Goal: Task Accomplishment & Management: Manage account settings

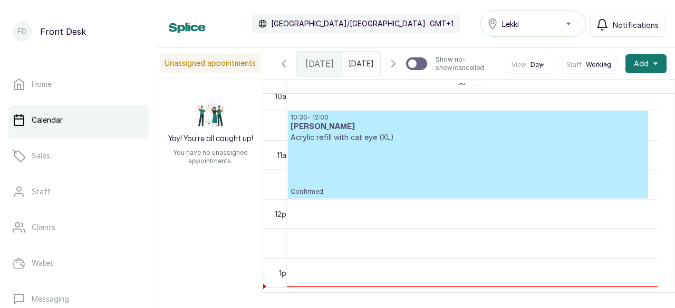
scroll to position [605, 0]
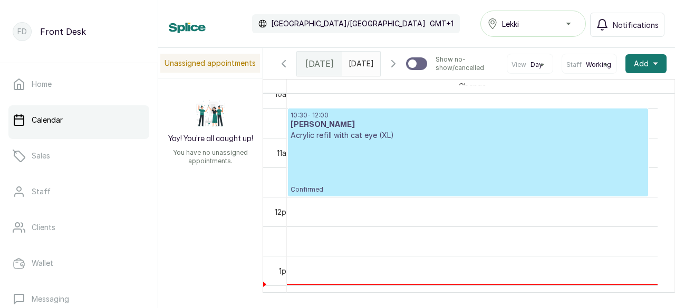
click at [444, 141] on p "Acrylic refill with cat eye (XL)" at bounding box center [467, 135] width 355 height 11
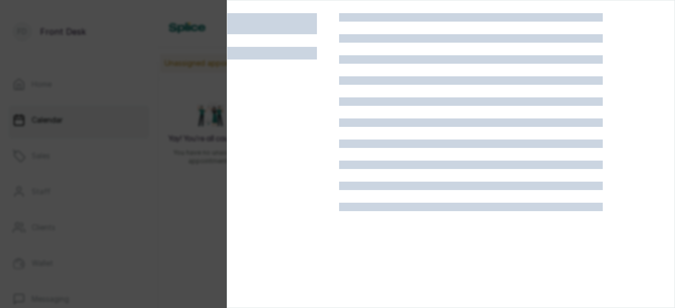
click at [444, 156] on div at bounding box center [470, 167] width 263 height 308
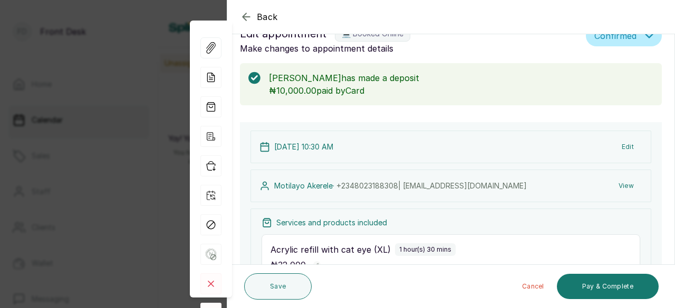
scroll to position [0, 0]
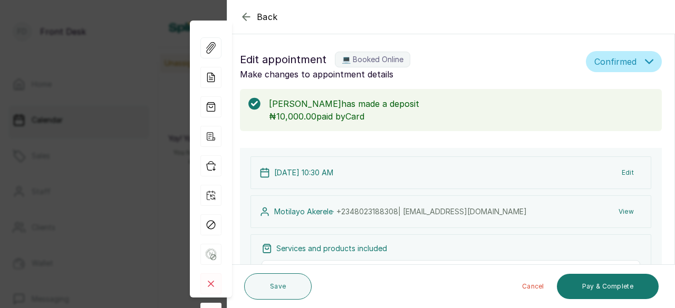
click at [251, 17] on icon "button" at bounding box center [246, 17] width 13 height 13
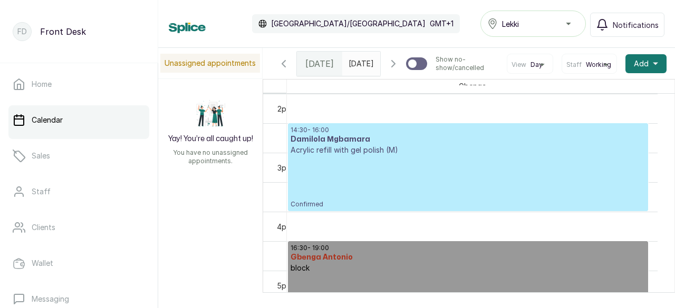
click at [450, 155] on p "Acrylic refill with gel polish (M)" at bounding box center [467, 150] width 355 height 11
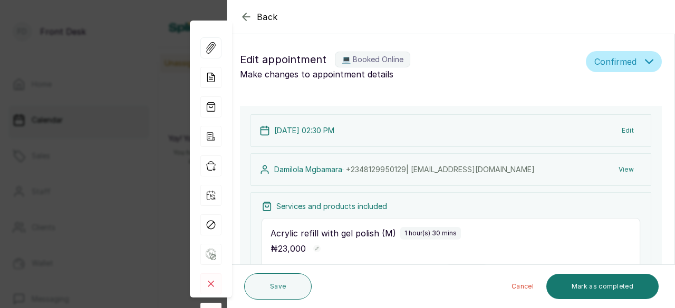
type input "2:30 pm"
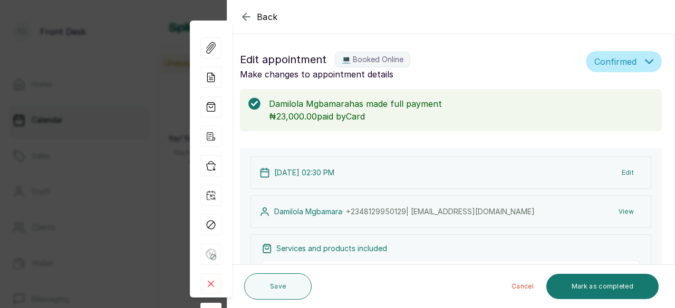
click at [661, 140] on form "Back Appointment Details Edit appointment 💻 Booked Online Make changes to appoi…" at bounding box center [450, 287] width 447 height 573
click at [244, 16] on icon "button" at bounding box center [246, 17] width 13 height 13
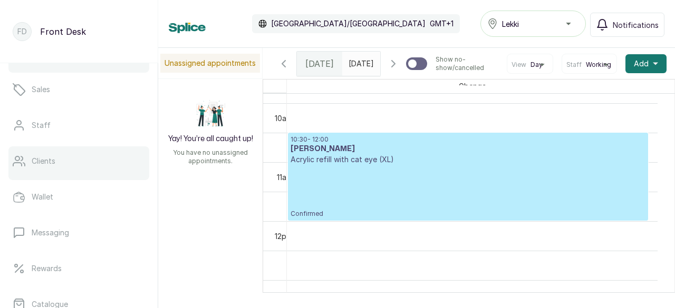
scroll to position [158, 0]
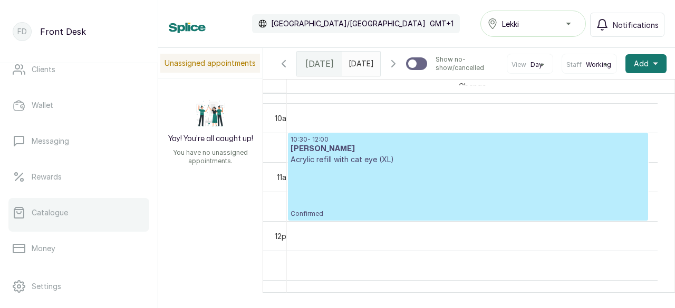
click at [59, 214] on p "Catalogue" at bounding box center [50, 213] width 36 height 11
